Goal: Transaction & Acquisition: Purchase product/service

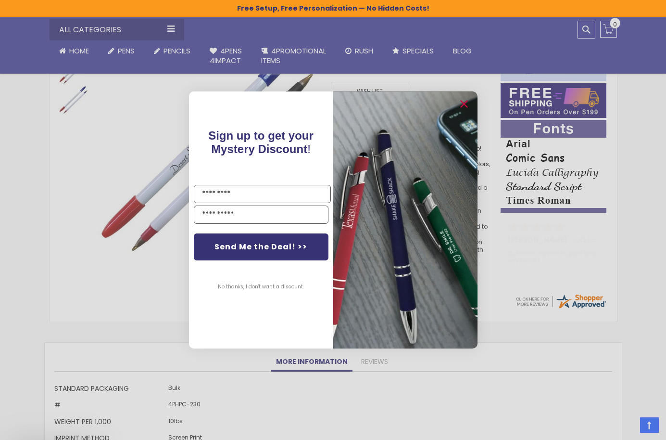
scroll to position [161, 0]
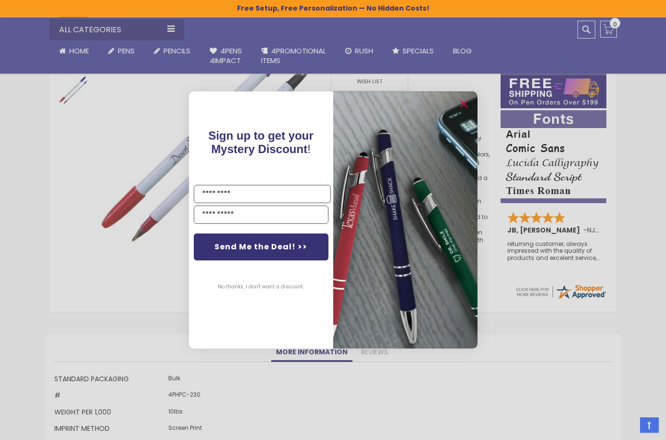
click at [371, 135] on img "POPUP Form" at bounding box center [405, 219] width 144 height 256
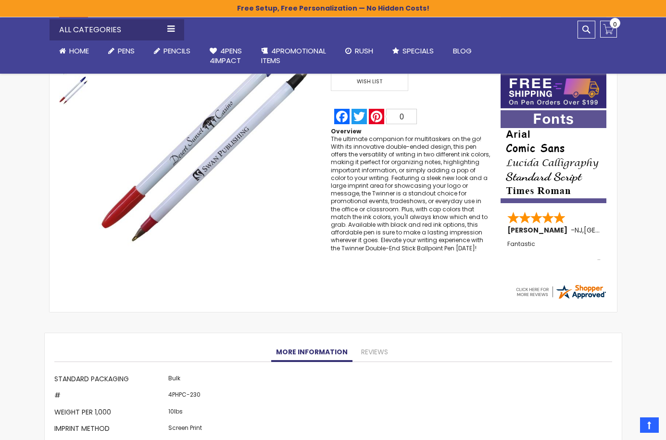
click at [176, 118] on div "Close dialog Sign up to get your Mystery Discount ! Name Email Send Me the Deal…" at bounding box center [333, 220] width 666 height 440
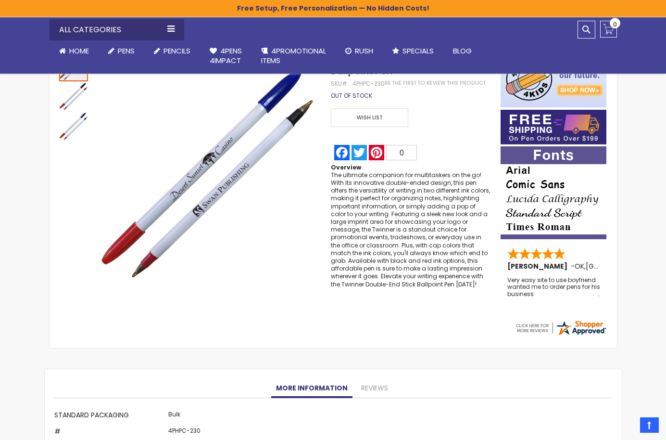
scroll to position [0, 0]
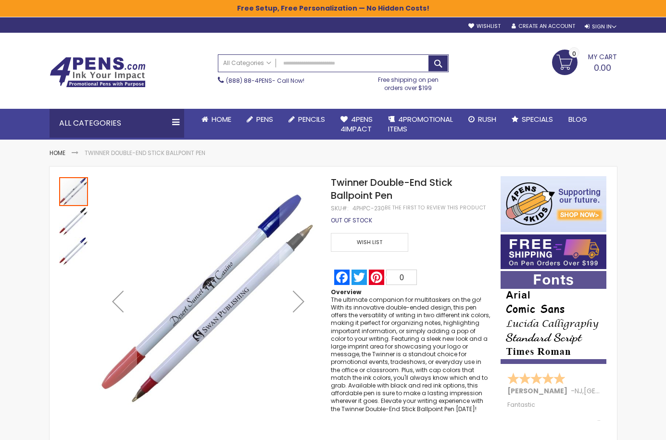
click at [70, 229] on img "Twinner Double-End Stick Ballpoint Pen" at bounding box center [73, 221] width 29 height 29
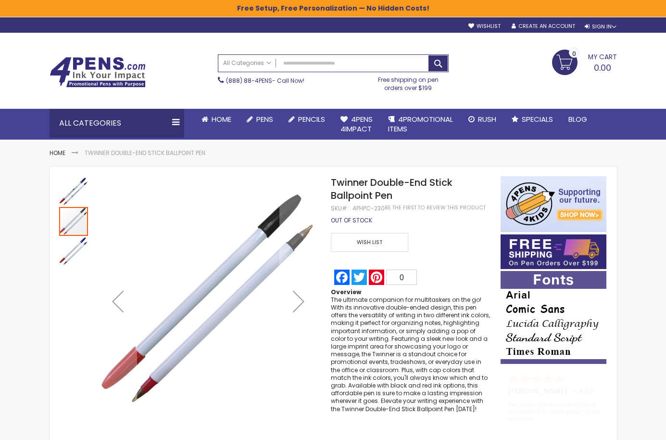
click at [75, 248] on img "Twinner Double-End Stick Ballpoint Pen" at bounding box center [73, 251] width 29 height 29
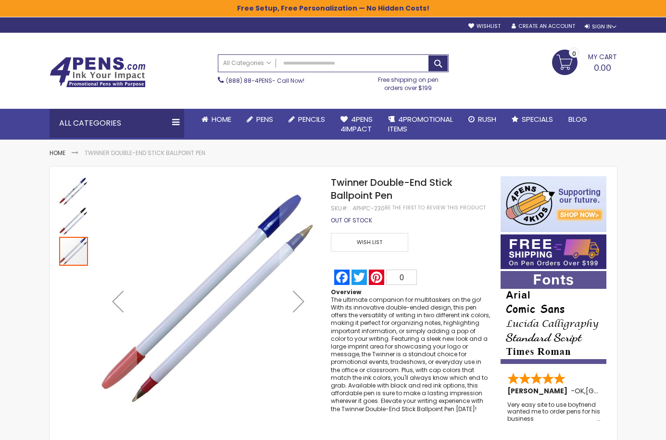
click at [70, 223] on img "Twinner Double-End Stick Ballpoint Pen" at bounding box center [73, 221] width 29 height 29
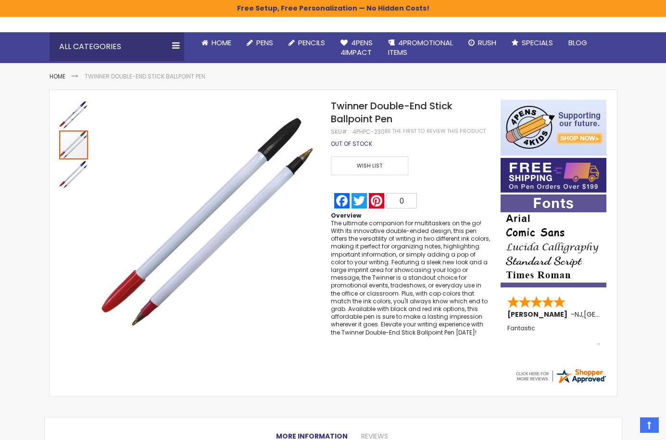
scroll to position [79, 0]
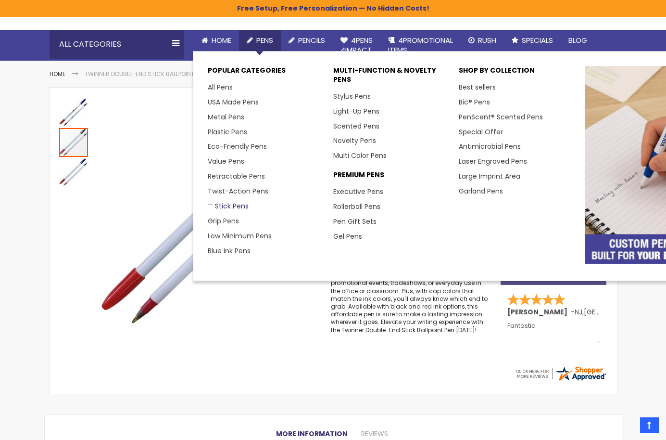
click at [227, 208] on link "Stick Pens" at bounding box center [228, 206] width 41 height 10
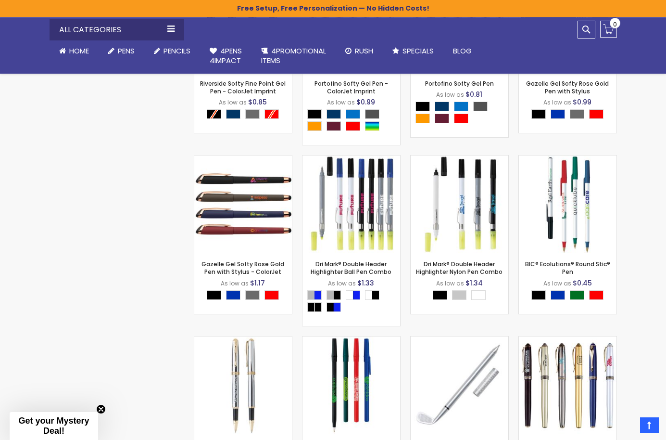
scroll to position [1923, 0]
